Goal: Find specific page/section: Find specific page/section

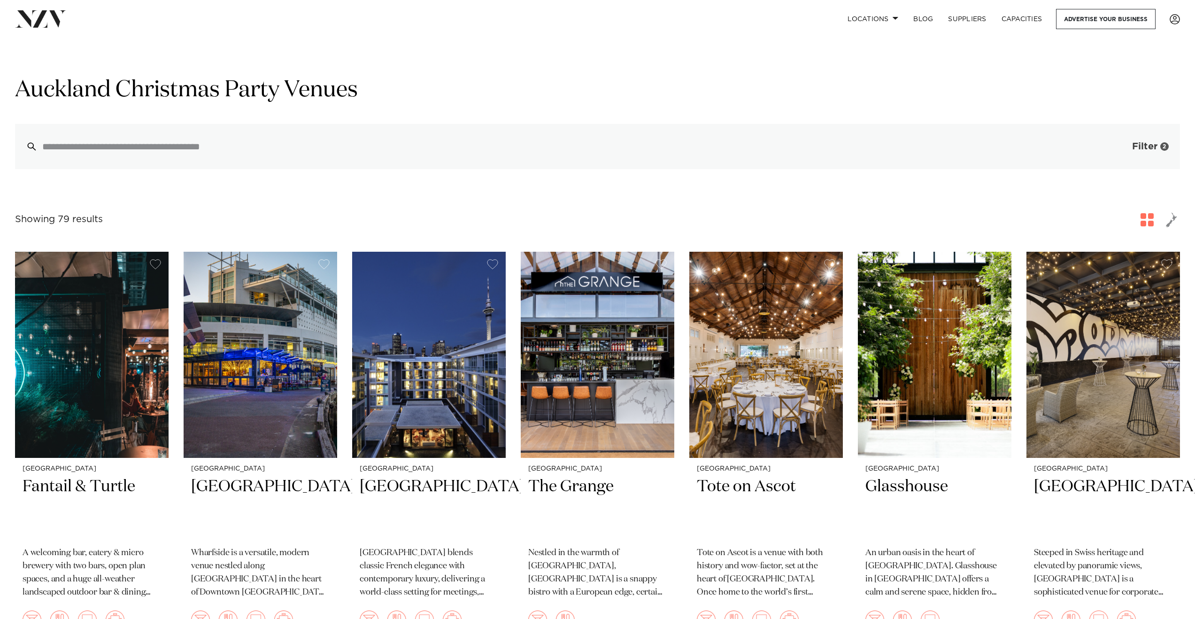
click at [1141, 145] on span "Filter" at bounding box center [1144, 146] width 25 height 9
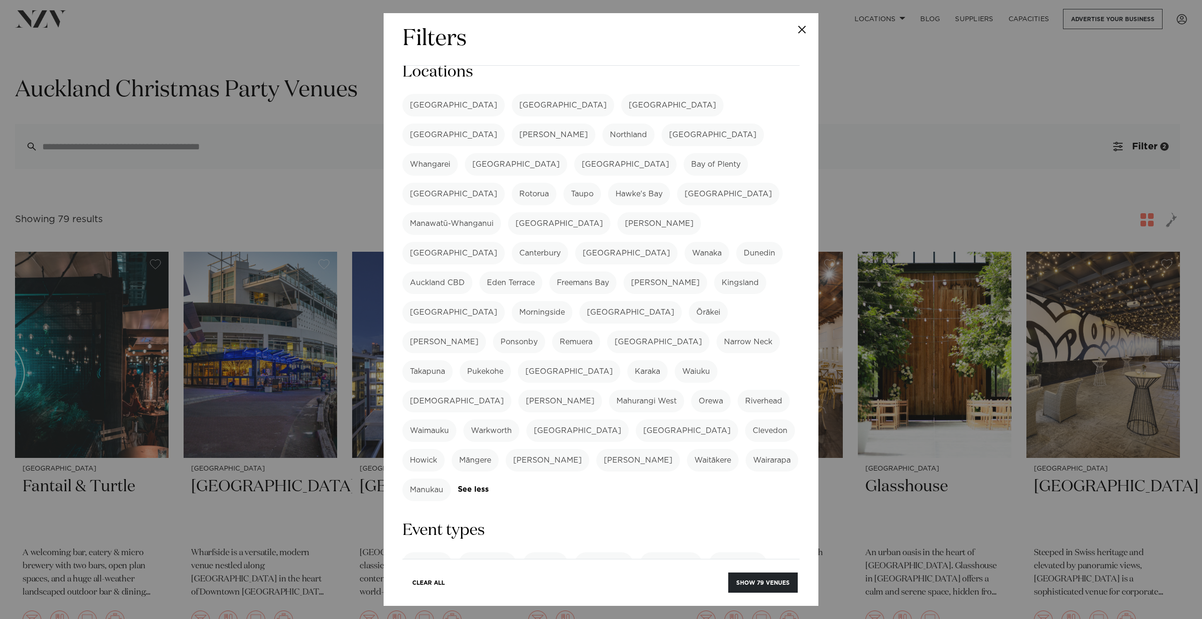
scroll to position [21, 0]
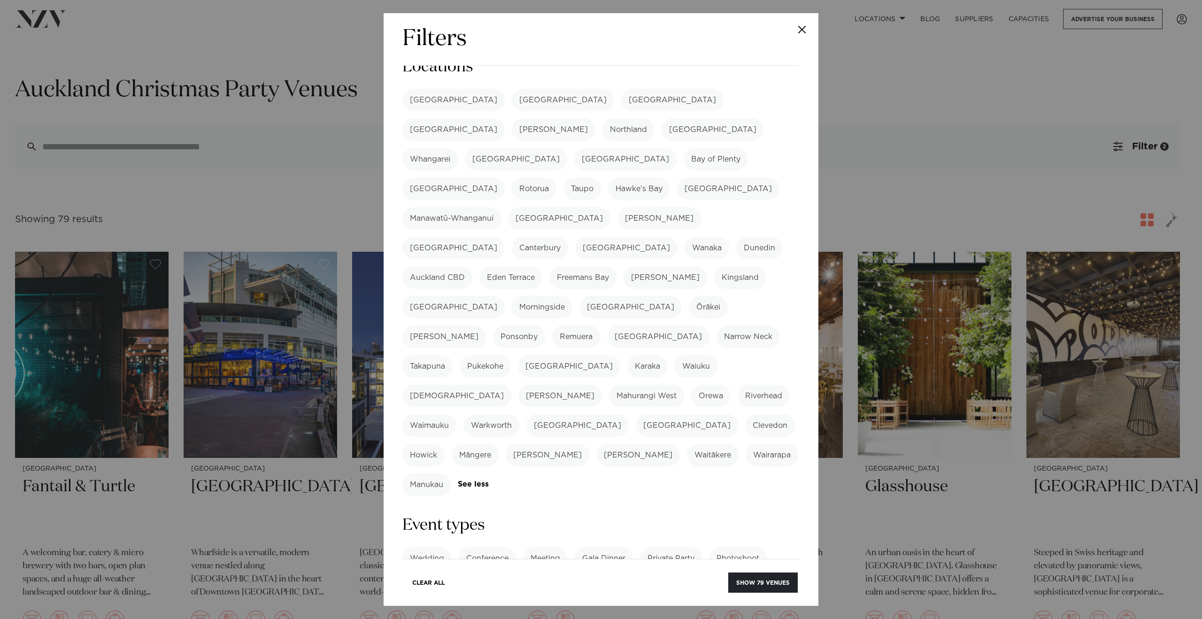
click at [517, 577] on label "Cocktail Function" at bounding box center [523, 588] width 79 height 23
click at [666, 547] on label "Private Party" at bounding box center [671, 558] width 62 height 23
click at [778, 584] on button "Show 75 venues" at bounding box center [763, 583] width 70 height 20
